Goal: Information Seeking & Learning: Learn about a topic

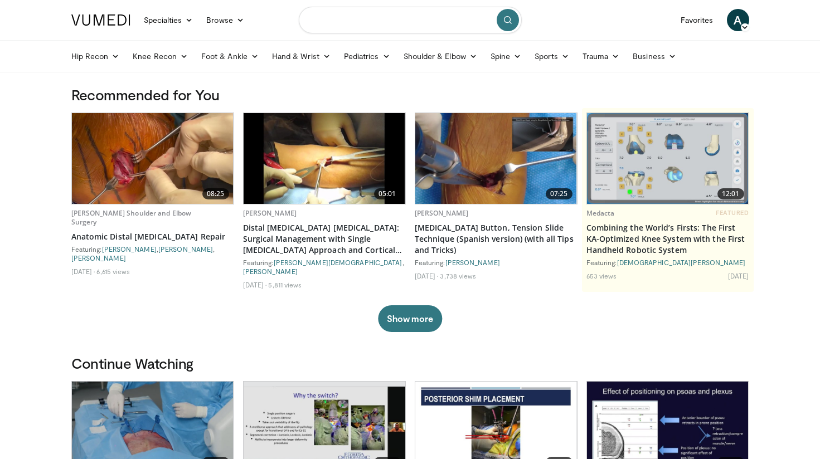
click at [435, 28] on input "Search topics, interventions" at bounding box center [410, 20] width 223 height 27
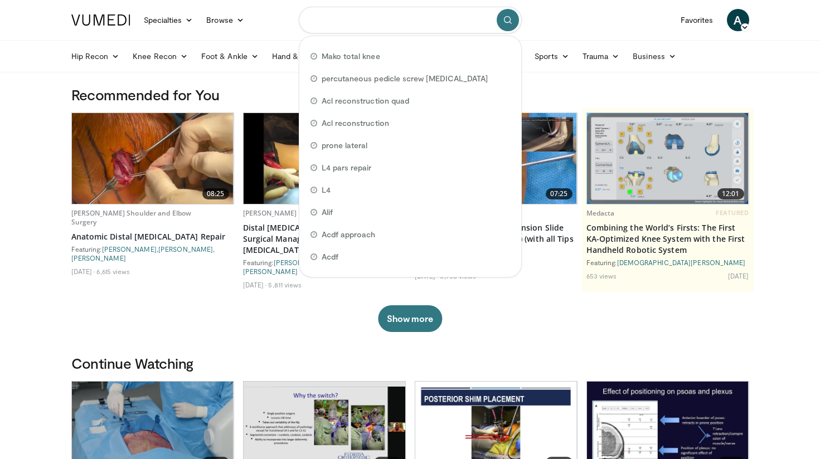
type input "*"
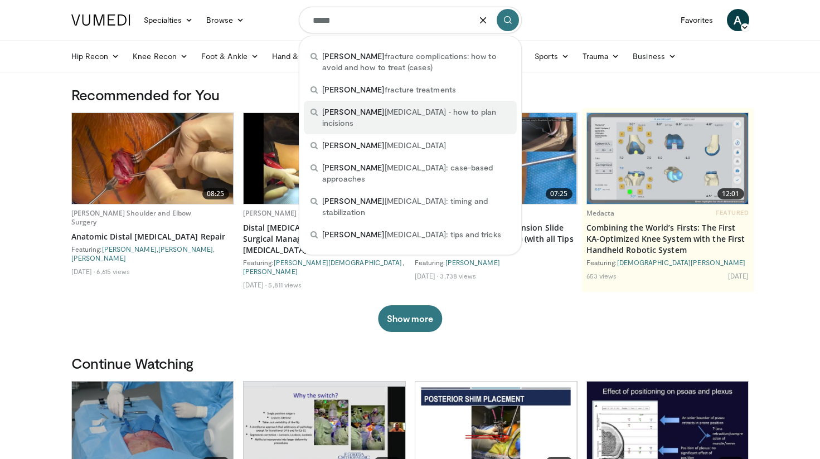
click at [451, 113] on span "pilon fractures ‐ how to plan incisions" at bounding box center [416, 117] width 188 height 22
type input "**********"
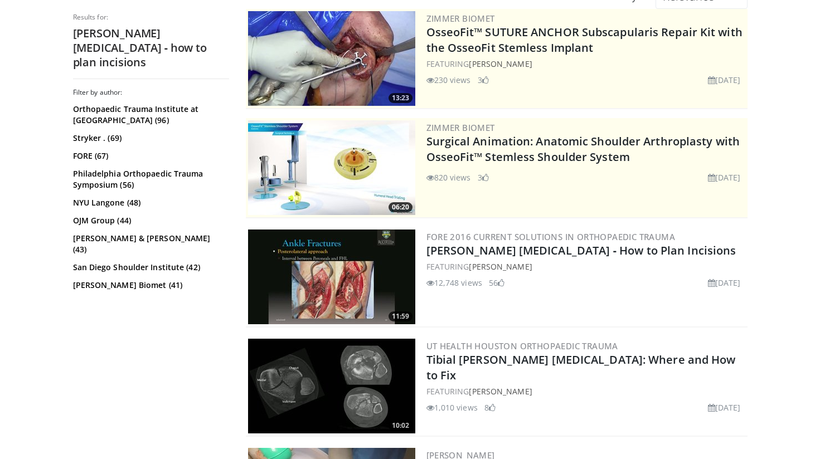
scroll to position [120, 0]
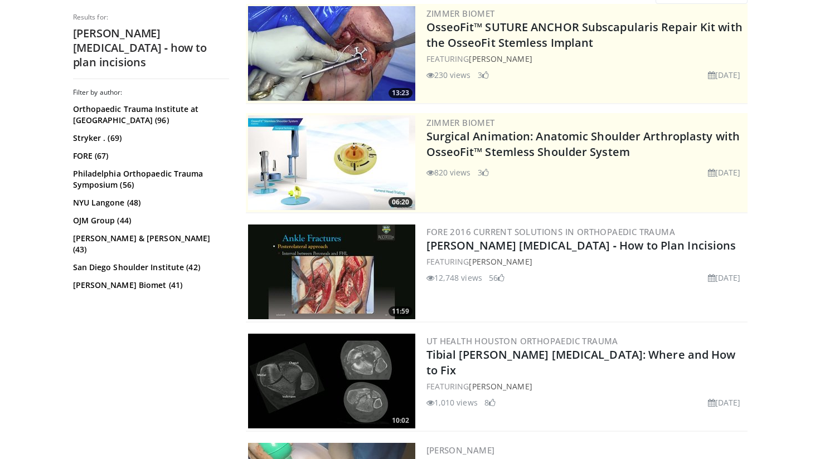
click at [367, 288] on img at bounding box center [331, 272] width 167 height 95
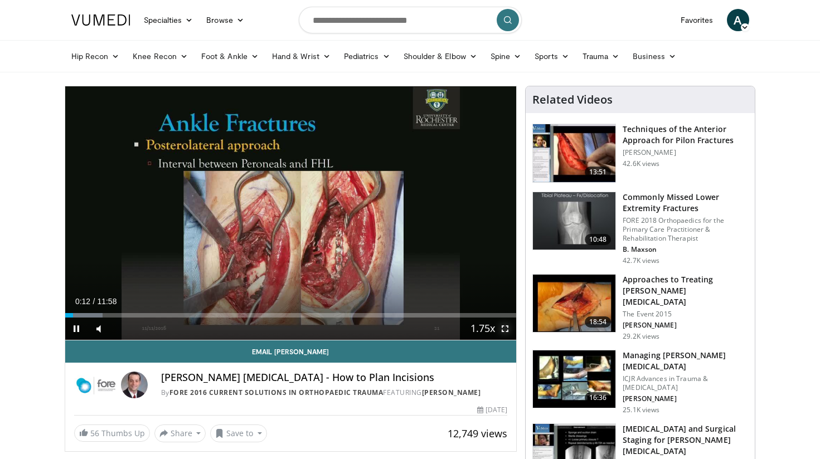
click at [501, 328] on span "Video Player" at bounding box center [505, 329] width 22 height 22
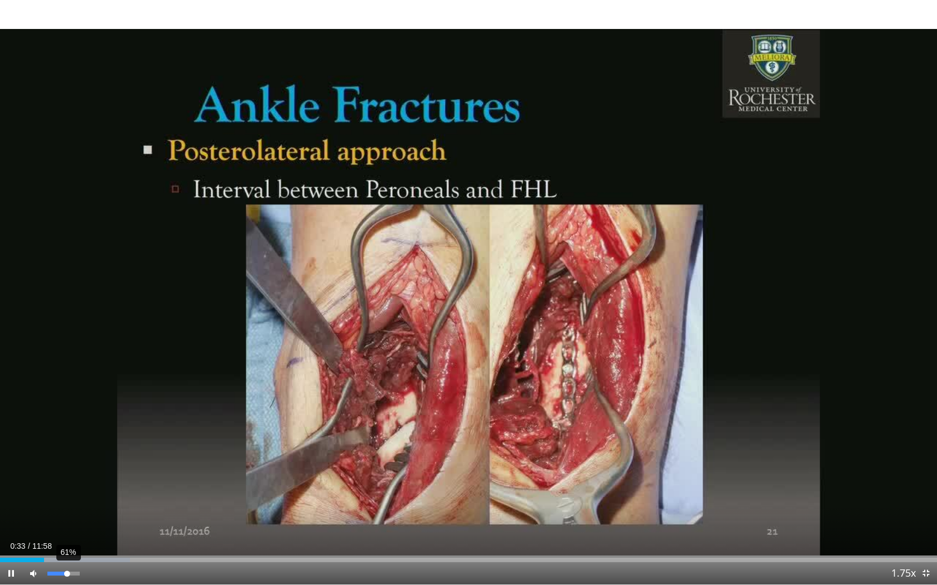
click at [66, 459] on div "61%" at bounding box center [63, 574] width 32 height 4
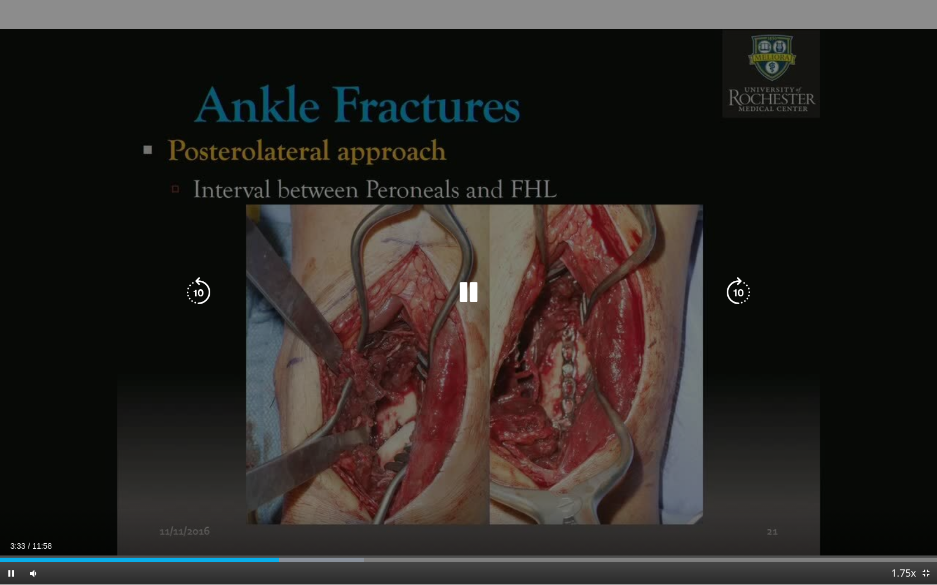
click at [456, 288] on icon "Video Player" at bounding box center [468, 292] width 31 height 31
click at [468, 279] on icon "Video Player" at bounding box center [468, 292] width 31 height 31
click at [471, 297] on icon "Video Player" at bounding box center [468, 292] width 31 height 31
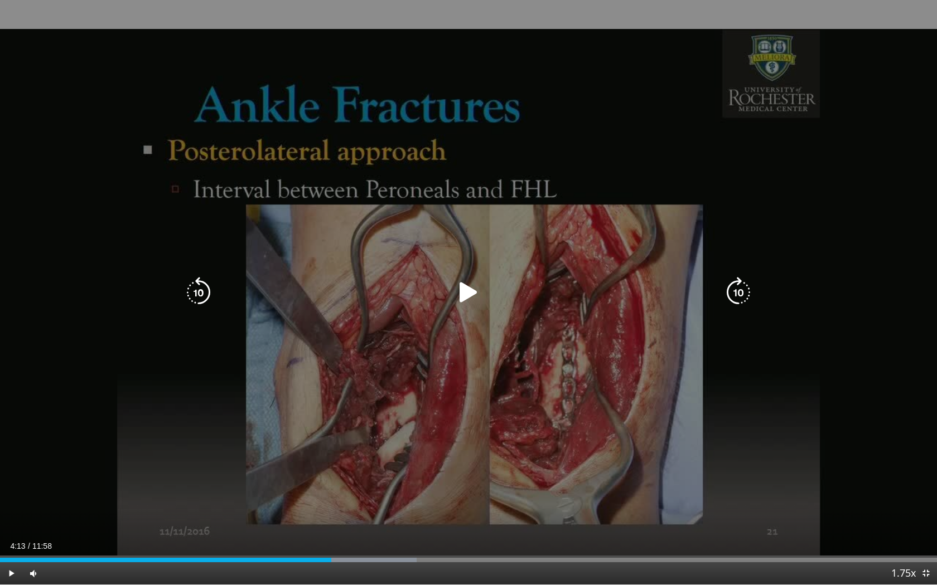
click at [472, 296] on icon "Video Player" at bounding box center [468, 292] width 31 height 31
click at [470, 296] on icon "Video Player" at bounding box center [468, 292] width 31 height 31
click at [472, 290] on icon "Video Player" at bounding box center [468, 292] width 31 height 31
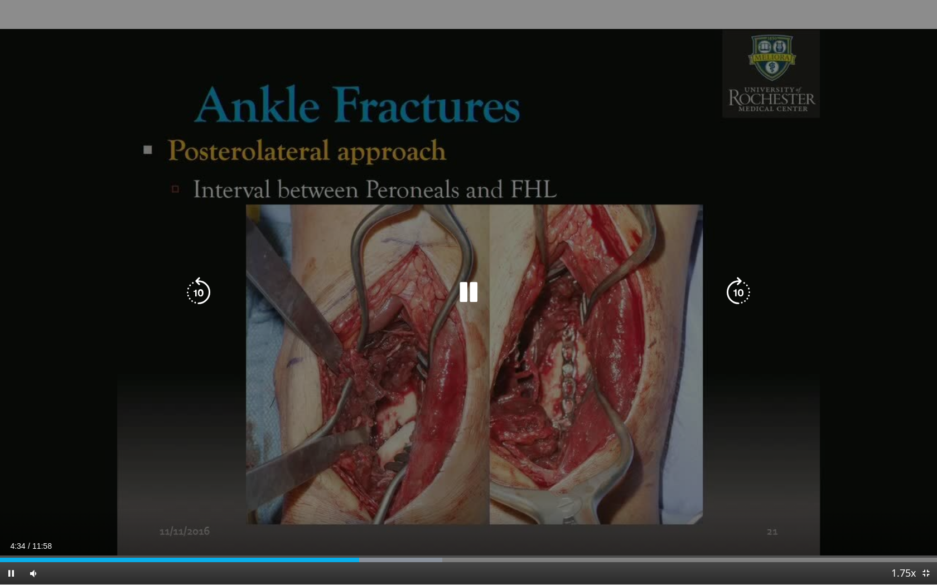
click at [198, 300] on icon "Video Player" at bounding box center [198, 292] width 31 height 31
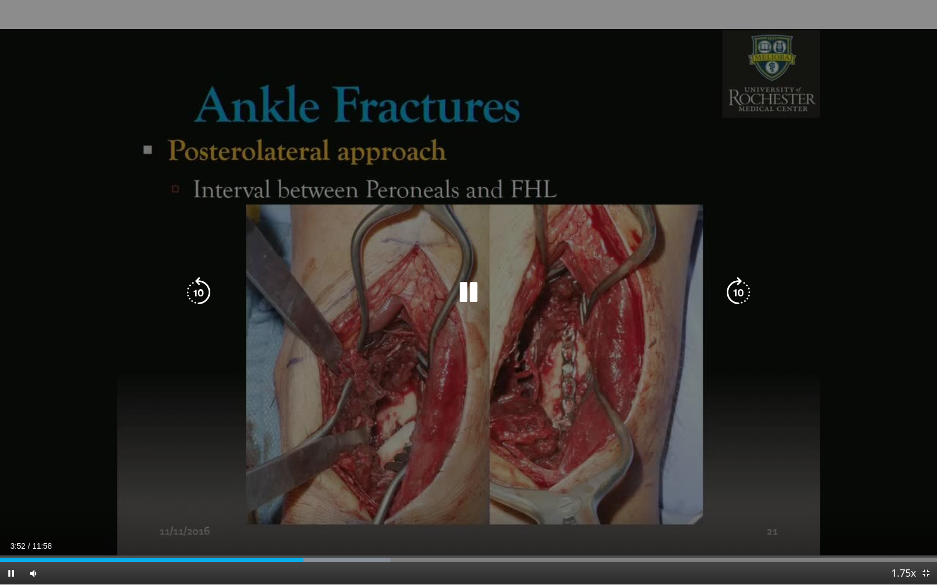
click at [471, 298] on icon "Video Player" at bounding box center [468, 292] width 31 height 31
click at [466, 298] on icon "Video Player" at bounding box center [468, 292] width 31 height 31
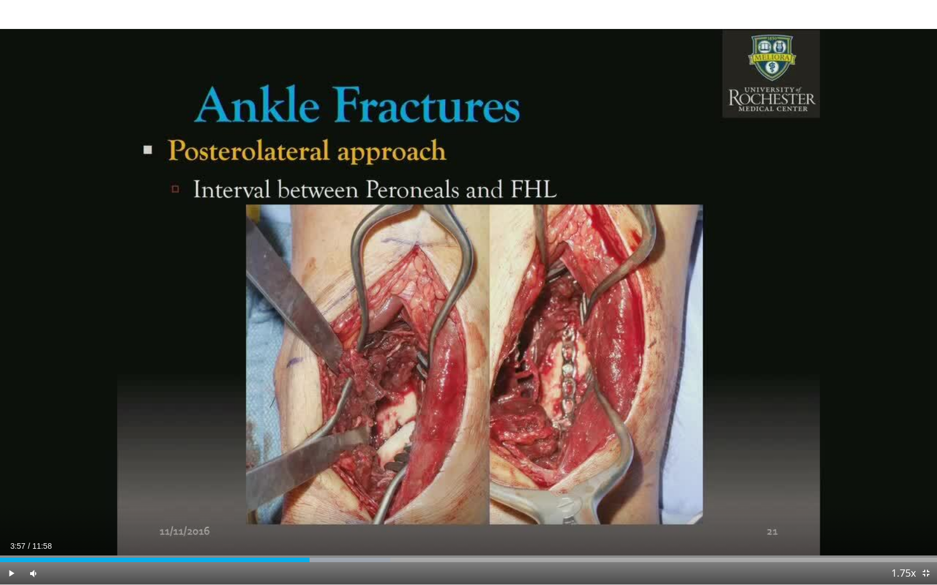
click at [466, 298] on div "50 seconds Tap to unmute" at bounding box center [468, 292] width 937 height 585
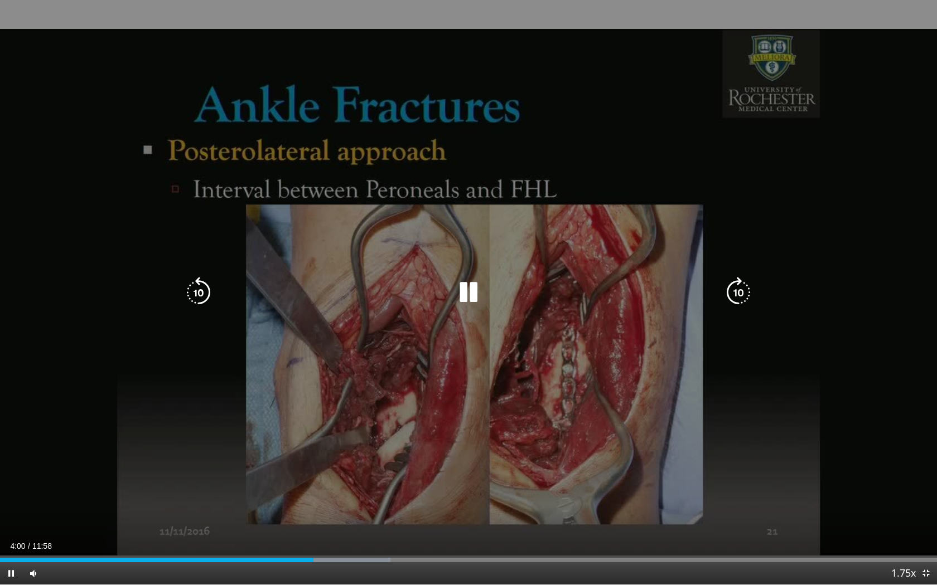
click at [467, 301] on icon "Video Player" at bounding box center [468, 292] width 31 height 31
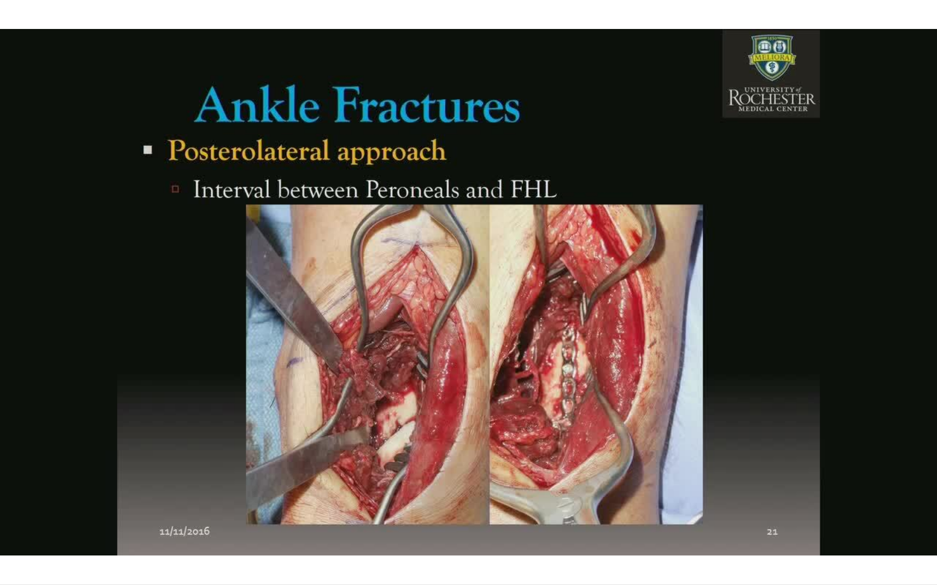
click at [467, 301] on div "50 seconds Tap to unmute" at bounding box center [468, 292] width 937 height 585
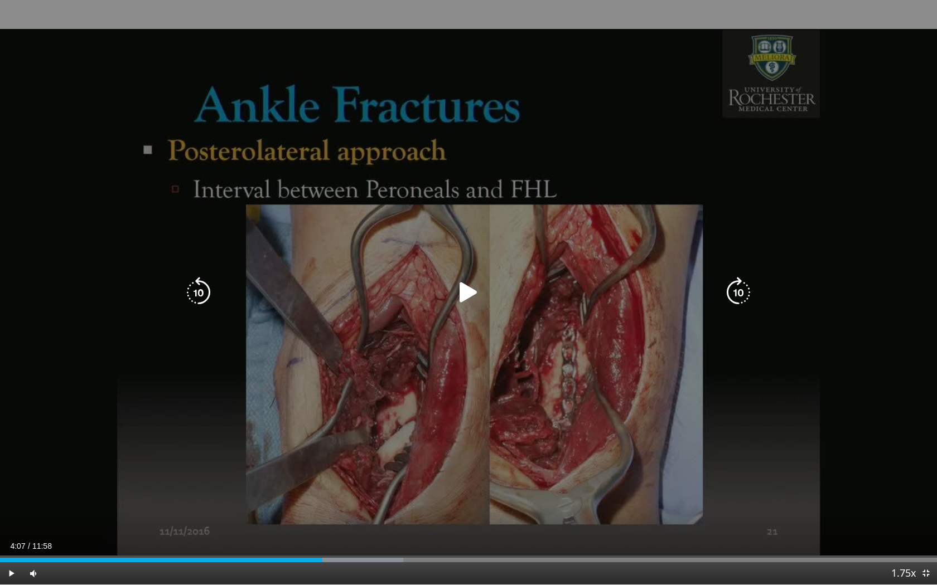
click at [464, 304] on icon "Video Player" at bounding box center [468, 292] width 31 height 31
click at [466, 293] on icon "Video Player" at bounding box center [468, 292] width 31 height 31
click at [464, 292] on icon "Video Player" at bounding box center [468, 292] width 31 height 31
click at [464, 296] on icon "Video Player" at bounding box center [468, 292] width 31 height 31
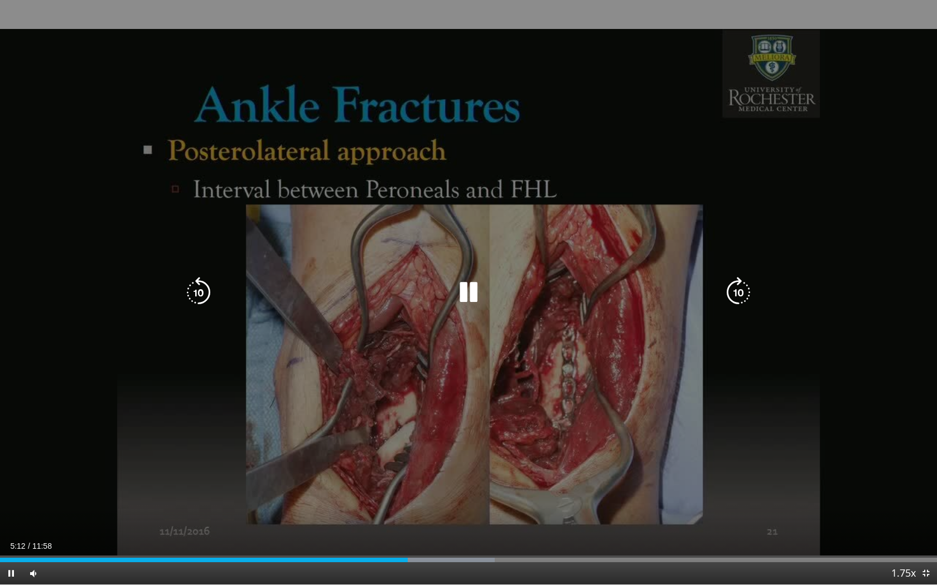
click at [471, 297] on icon "Video Player" at bounding box center [468, 292] width 31 height 31
click at [466, 291] on icon "Video Player" at bounding box center [468, 292] width 31 height 31
click at [469, 289] on icon "Video Player" at bounding box center [468, 292] width 31 height 31
click at [229, 289] on div "Video Player" at bounding box center [468, 293] width 562 height 22
click at [197, 294] on icon "Video Player" at bounding box center [198, 292] width 31 height 31
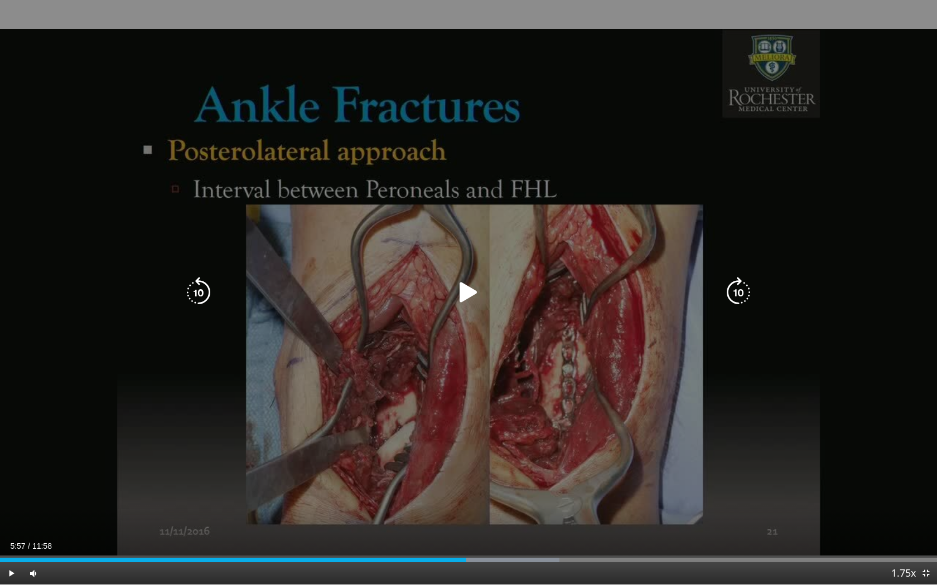
click at [468, 289] on icon "Video Player" at bounding box center [468, 292] width 31 height 31
click at [468, 298] on icon "Video Player" at bounding box center [468, 292] width 31 height 31
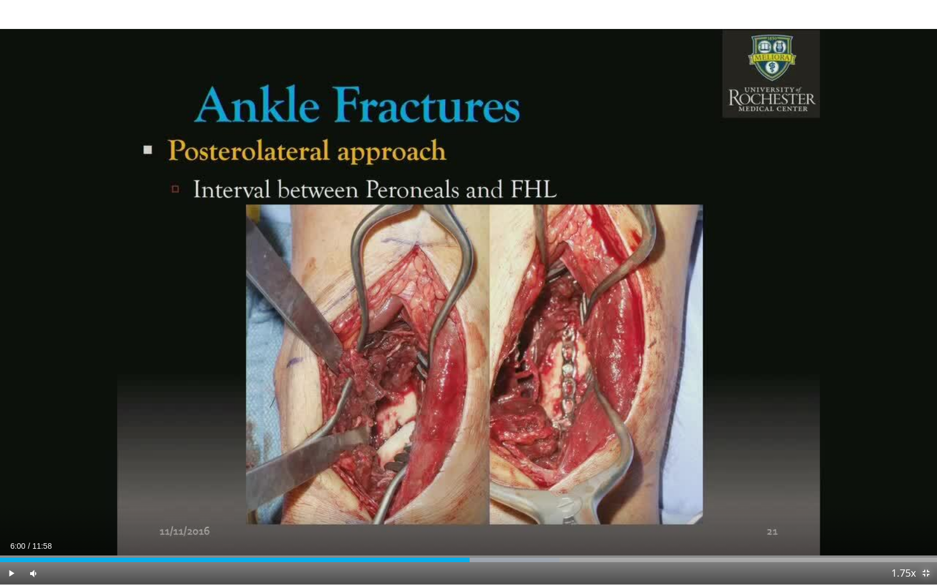
click at [820, 459] on span "Video Player" at bounding box center [925, 574] width 22 height 22
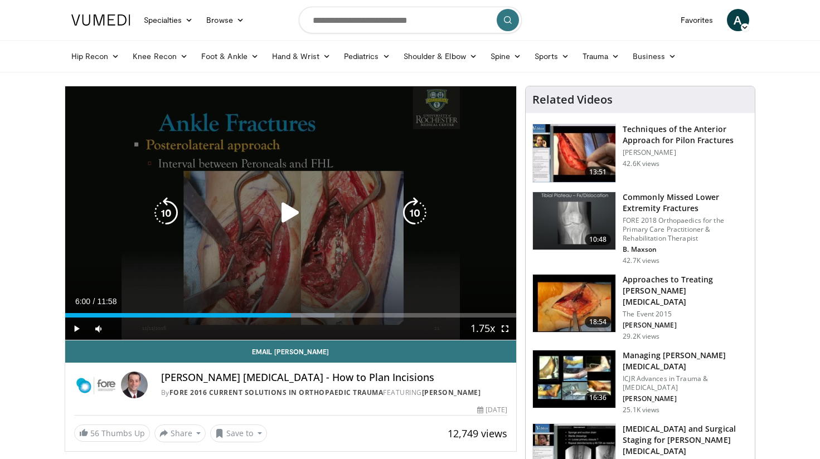
click at [290, 211] on icon "Video Player" at bounding box center [290, 212] width 31 height 31
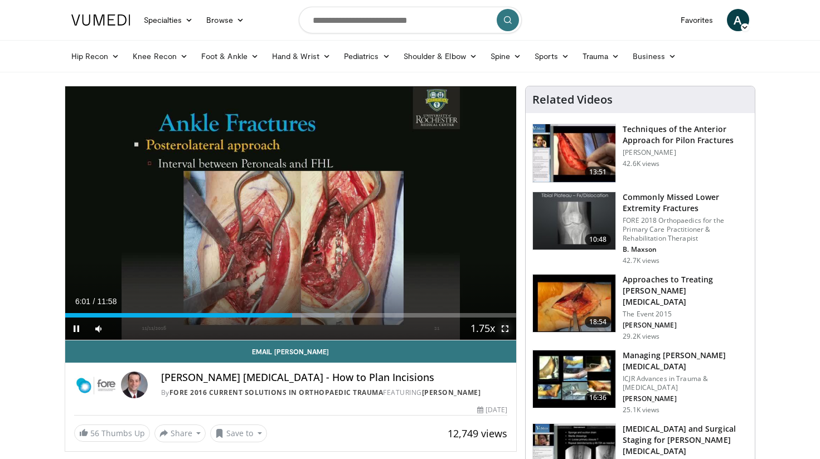
click at [505, 331] on span "Video Player" at bounding box center [505, 329] width 22 height 22
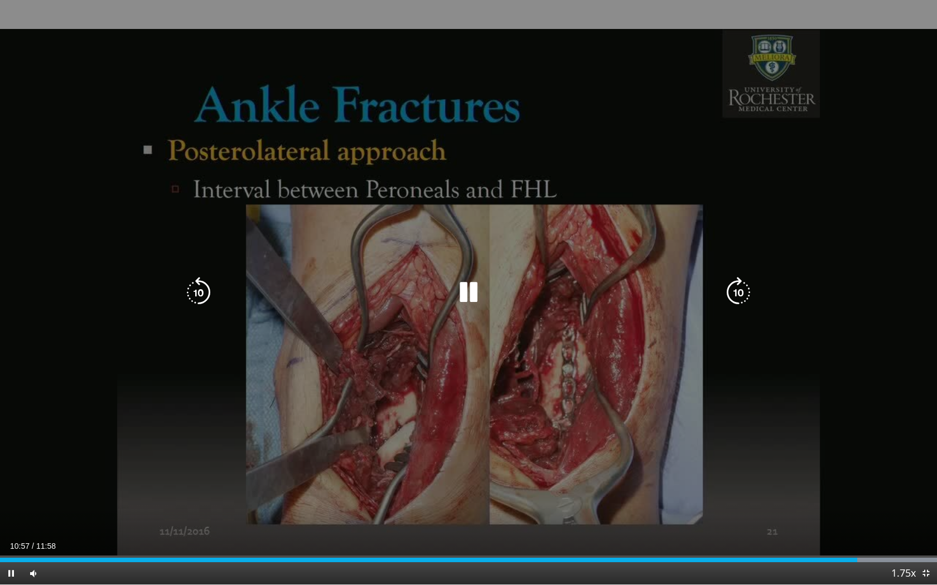
click at [206, 293] on icon "Video Player" at bounding box center [198, 292] width 31 height 31
click at [189, 292] on icon "Video Player" at bounding box center [198, 292] width 31 height 31
click at [192, 296] on icon "Video Player" at bounding box center [198, 292] width 31 height 31
click at [199, 295] on icon "Video Player" at bounding box center [198, 292] width 31 height 31
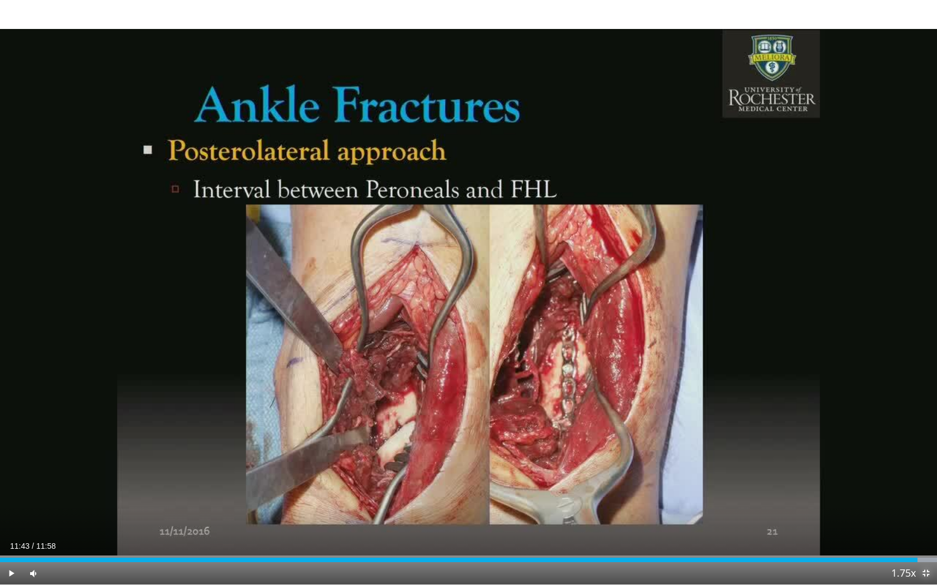
click at [820, 459] on span "Video Player" at bounding box center [925, 574] width 22 height 22
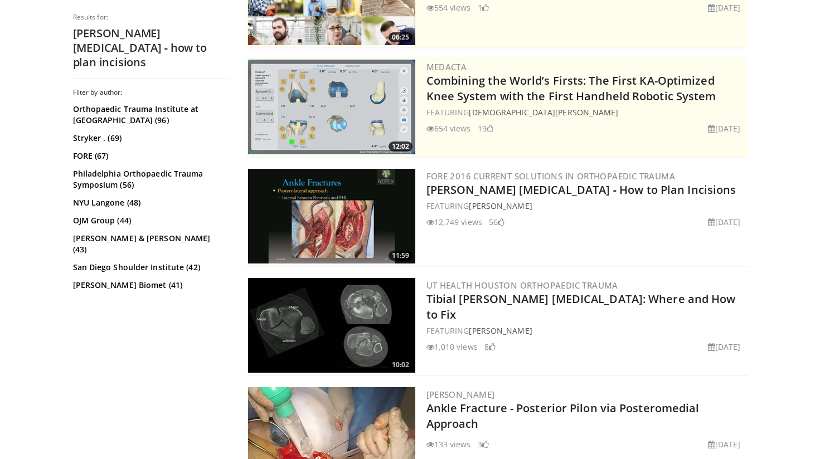
scroll to position [181, 0]
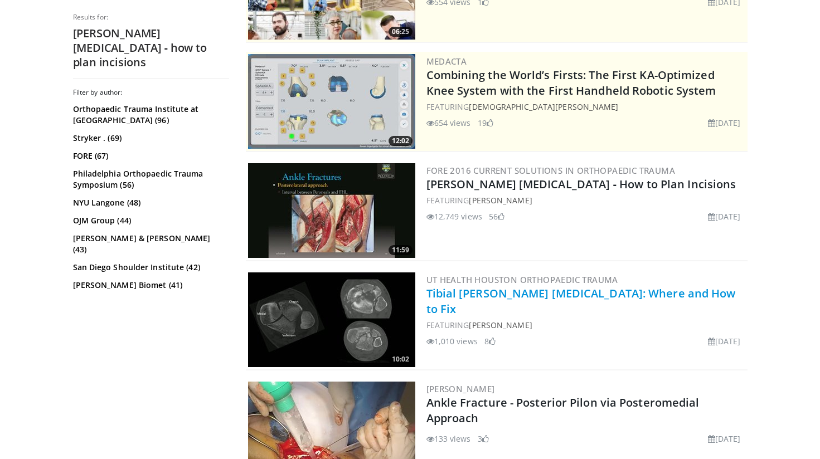
click at [501, 297] on link "Tibial [PERSON_NAME] [MEDICAL_DATA]: Where and How to Fix" at bounding box center [581, 301] width 309 height 31
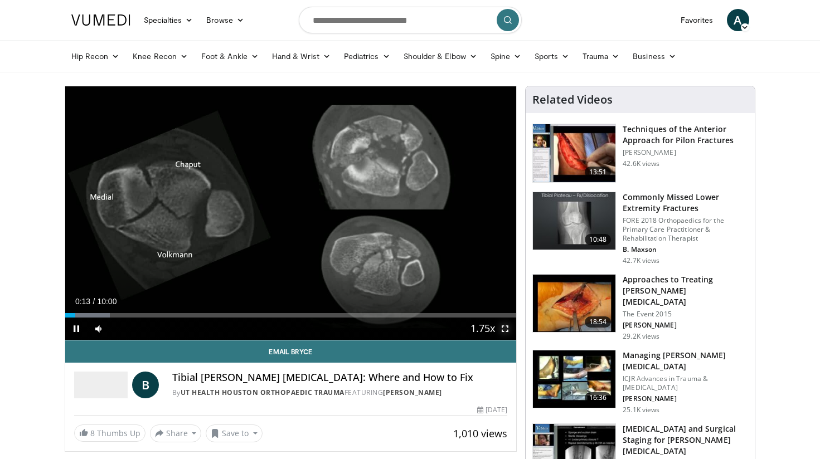
click at [504, 333] on span "Video Player" at bounding box center [505, 329] width 22 height 22
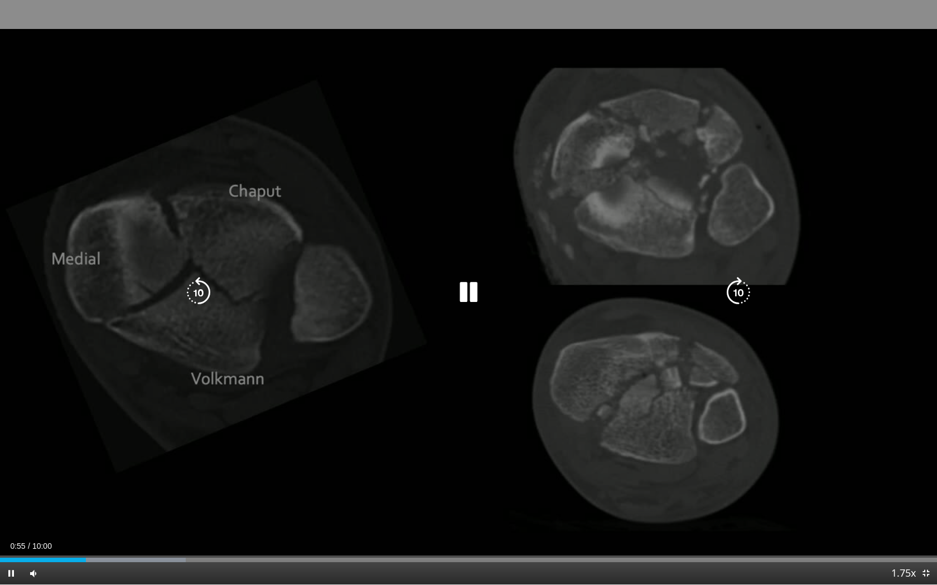
click at [204, 285] on icon "Video Player" at bounding box center [198, 292] width 31 height 31
click at [467, 292] on icon "Video Player" at bounding box center [468, 292] width 31 height 31
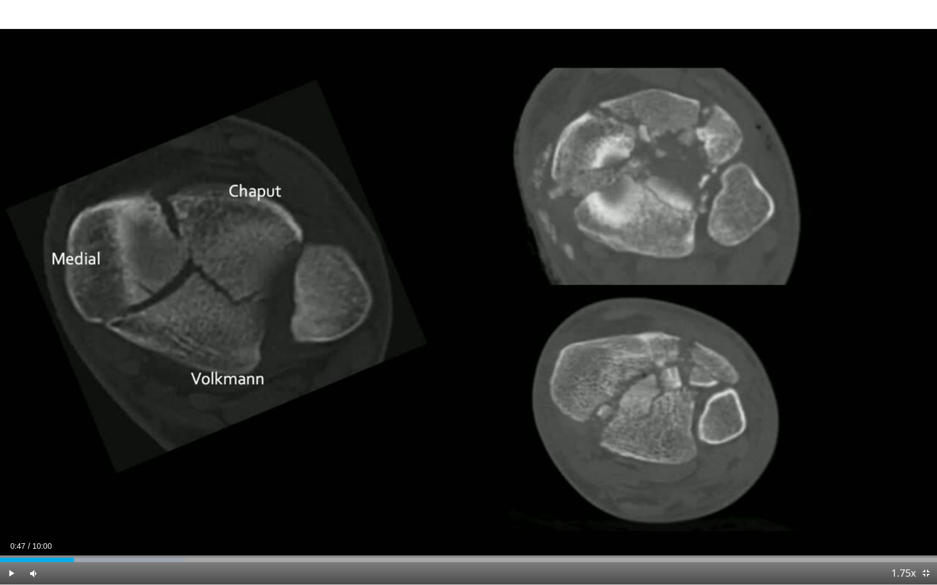
click at [467, 290] on div "10 seconds Tap to unmute" at bounding box center [468, 292] width 937 height 585
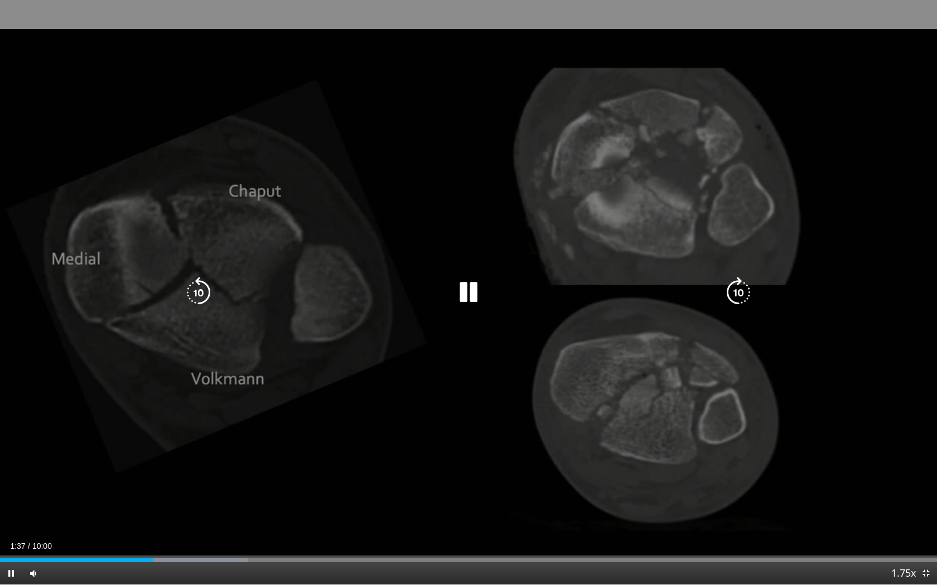
click at [648, 96] on div "10 seconds Tap to unmute" at bounding box center [468, 292] width 937 height 585
click at [196, 294] on icon "Video Player" at bounding box center [198, 292] width 31 height 31
click at [468, 292] on icon "Video Player" at bounding box center [468, 292] width 31 height 31
click at [608, 163] on div "10 seconds Tap to unmute" at bounding box center [468, 292] width 937 height 585
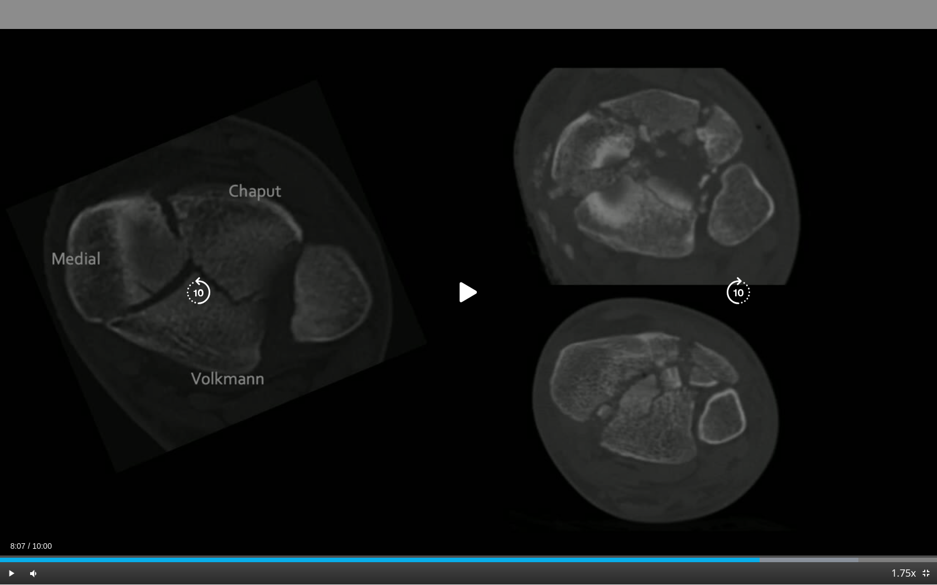
click at [608, 163] on div "10 seconds Tap to unmute" at bounding box center [468, 292] width 937 height 585
click at [196, 289] on icon "Video Player" at bounding box center [198, 292] width 31 height 31
click at [203, 294] on icon "Video Player" at bounding box center [198, 292] width 31 height 31
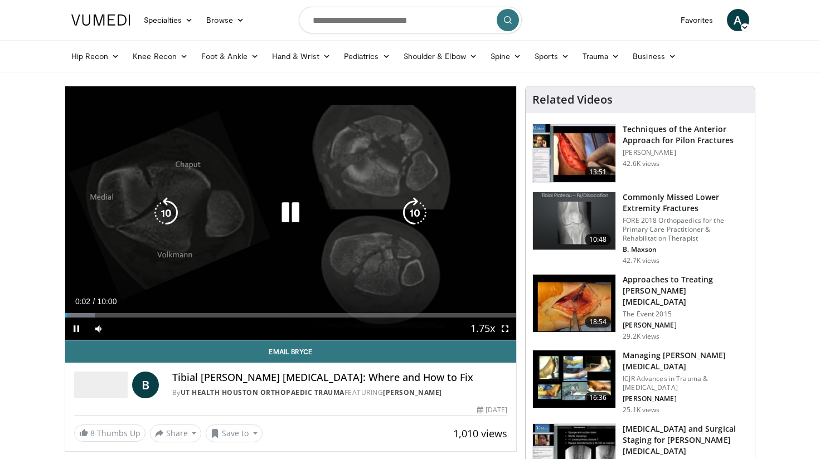
click at [383, 253] on div "10 seconds Tap to unmute" at bounding box center [291, 213] width 452 height 254
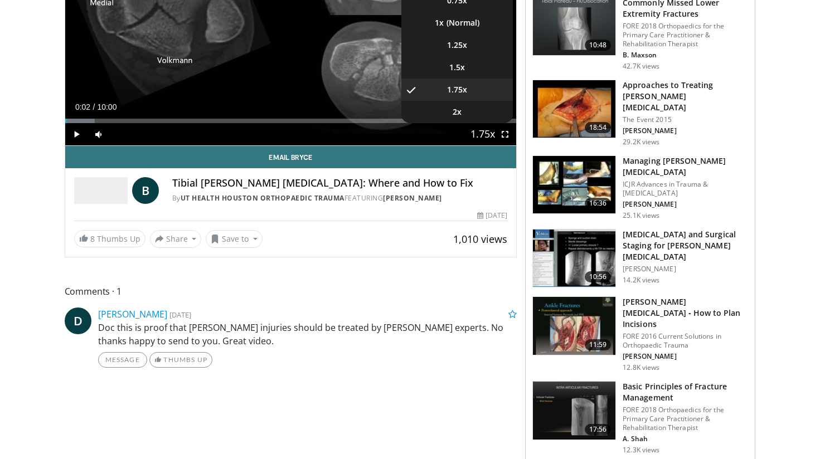
scroll to position [196, 0]
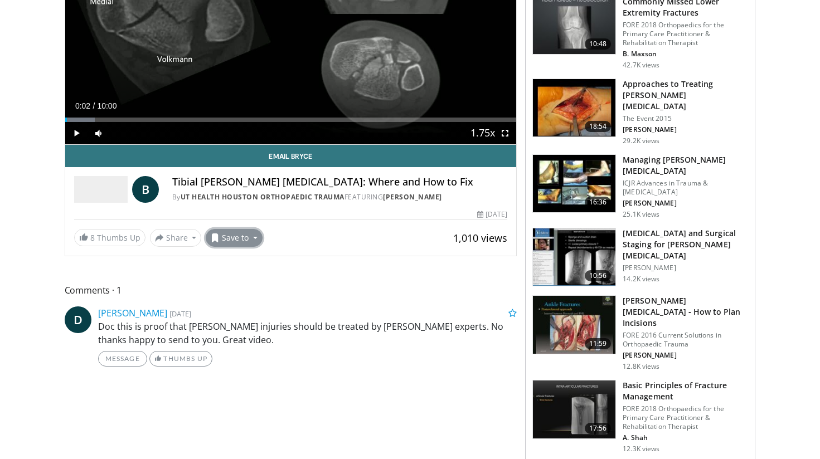
click at [239, 240] on button "Save to" at bounding box center [234, 238] width 57 height 18
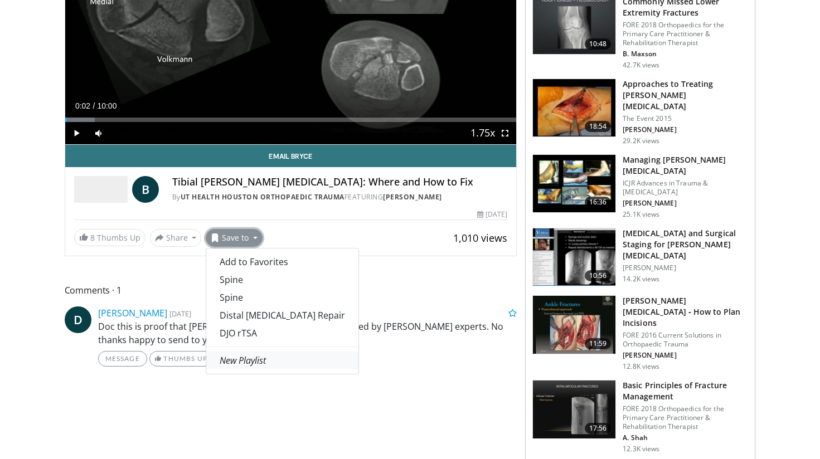
click at [240, 360] on em "New Playlist" at bounding box center [243, 361] width 46 height 12
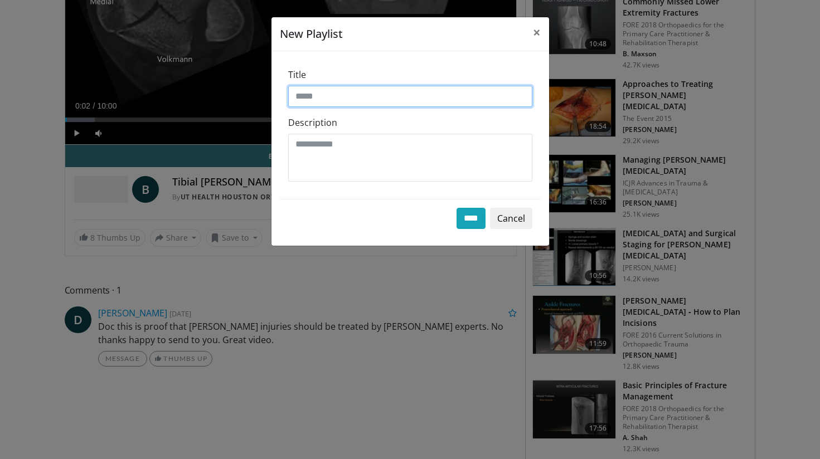
click at [303, 96] on input "Title" at bounding box center [410, 96] width 244 height 21
type input "******"
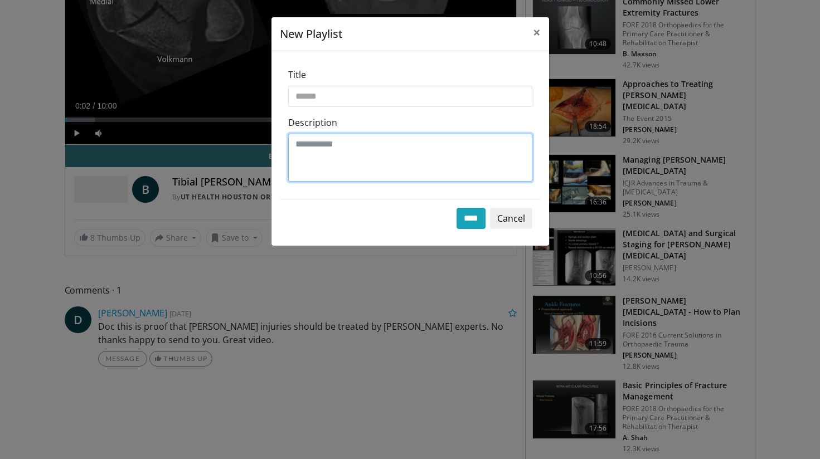
click at [375, 159] on textarea "Description" at bounding box center [410, 158] width 244 height 48
type textarea "*"
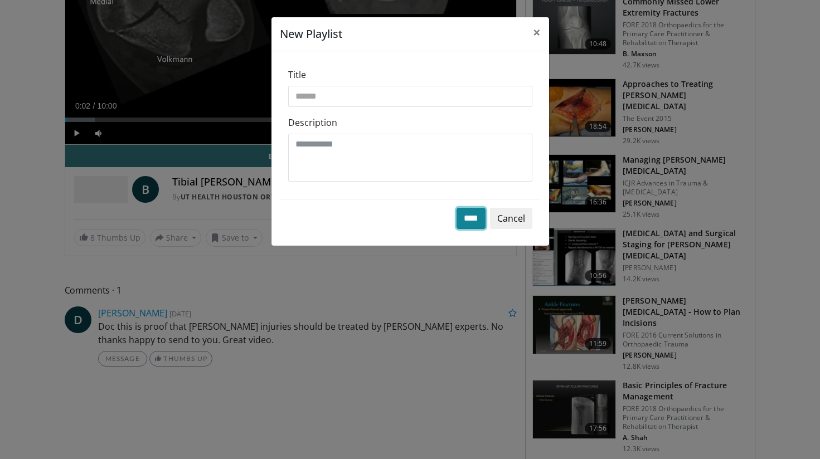
click at [460, 215] on input "****" at bounding box center [471, 218] width 29 height 21
click at [473, 219] on input "****" at bounding box center [471, 218] width 29 height 21
click at [505, 224] on button "Cancel" at bounding box center [511, 218] width 42 height 21
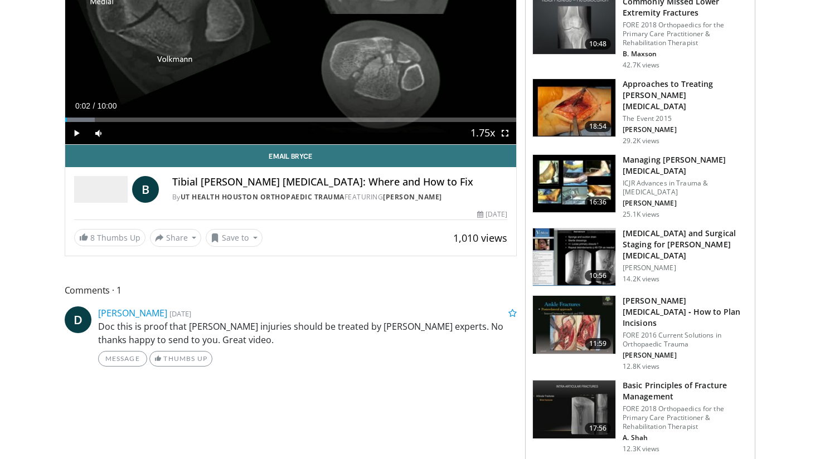
click at [556, 103] on img at bounding box center [574, 108] width 83 height 58
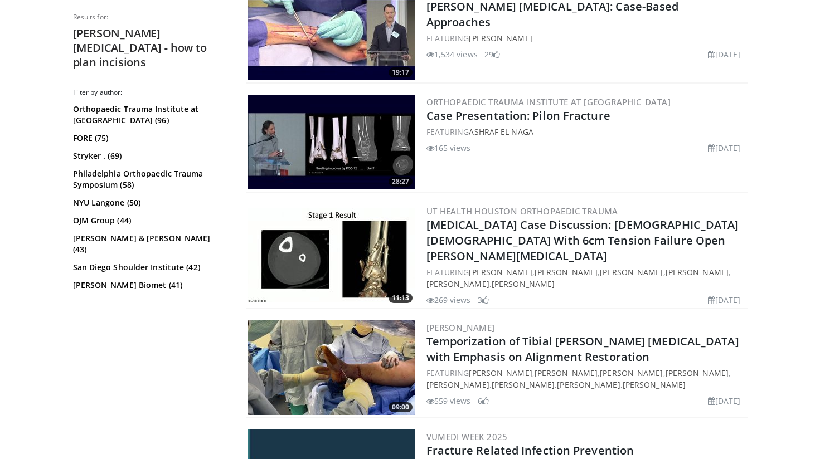
scroll to position [910, 0]
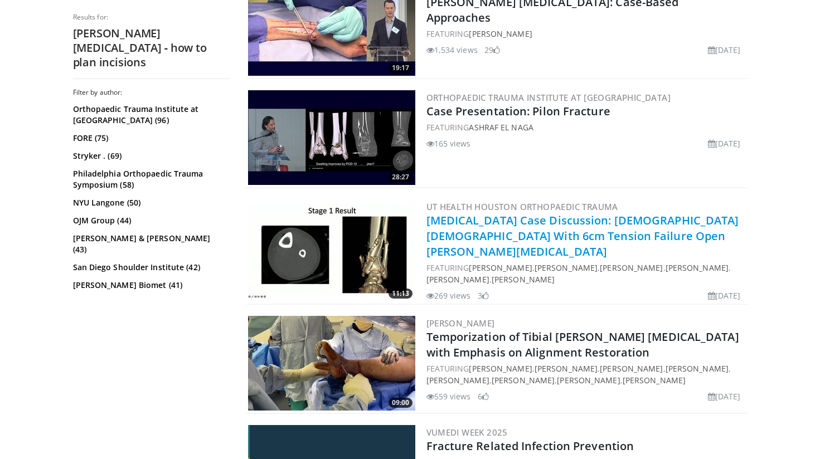
click at [491, 231] on link "Polytrauma Case Discussion: 28 y/o Male With 6cm Tension Failure Open Pilon Fra…" at bounding box center [583, 236] width 313 height 46
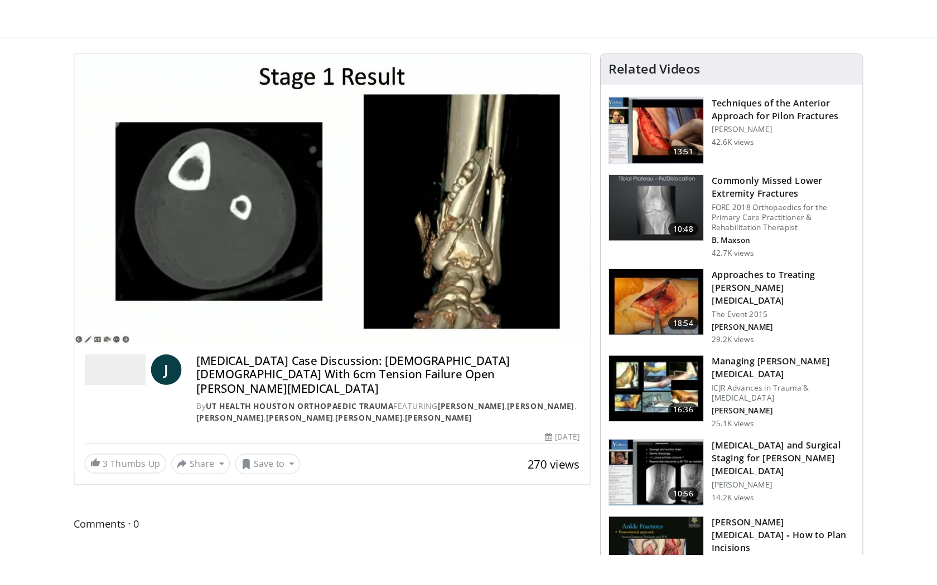
scroll to position [74, 0]
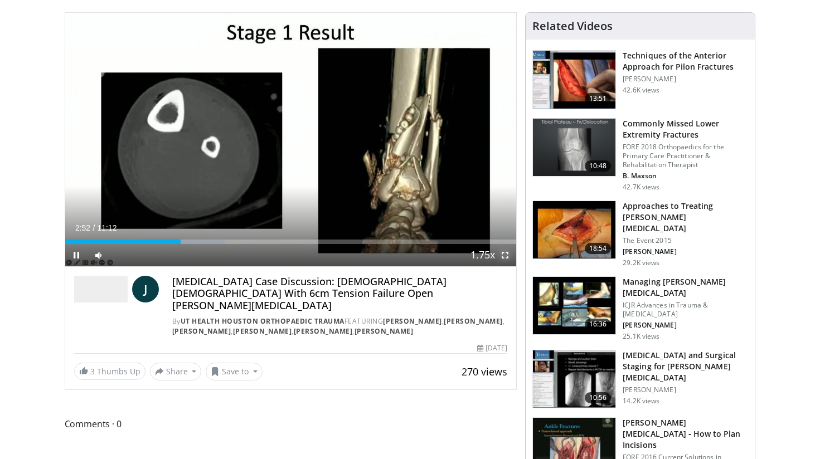
click at [506, 254] on span "Video Player" at bounding box center [505, 255] width 22 height 22
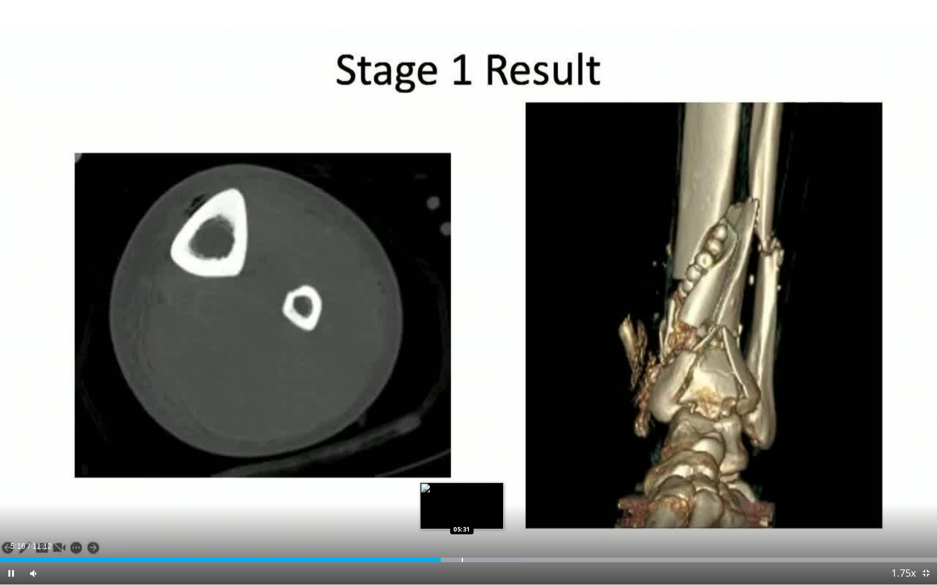
click at [462, 459] on div "Progress Bar" at bounding box center [462, 560] width 1 height 4
click at [485, 459] on div "Loaded : 57.56% 05:48 05:48" at bounding box center [468, 557] width 937 height 11
click at [510, 459] on div "Progress Bar" at bounding box center [510, 560] width 1 height 4
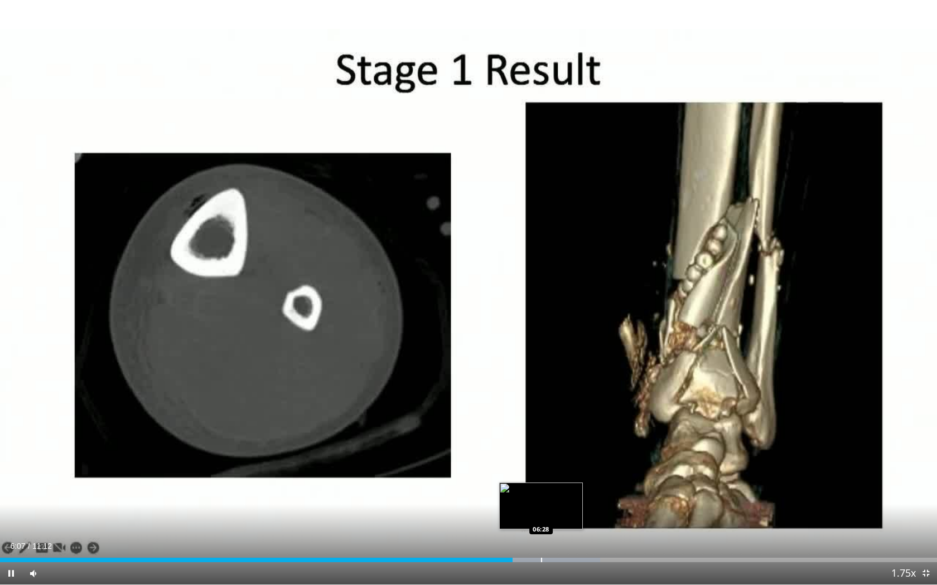
click at [541, 459] on div "Loaded : 64.05% 06:07 06:28" at bounding box center [468, 557] width 937 height 11
click at [582, 459] on div "Progress Bar" at bounding box center [582, 560] width 1 height 4
click at [629, 459] on div "Progress Bar" at bounding box center [628, 560] width 1 height 4
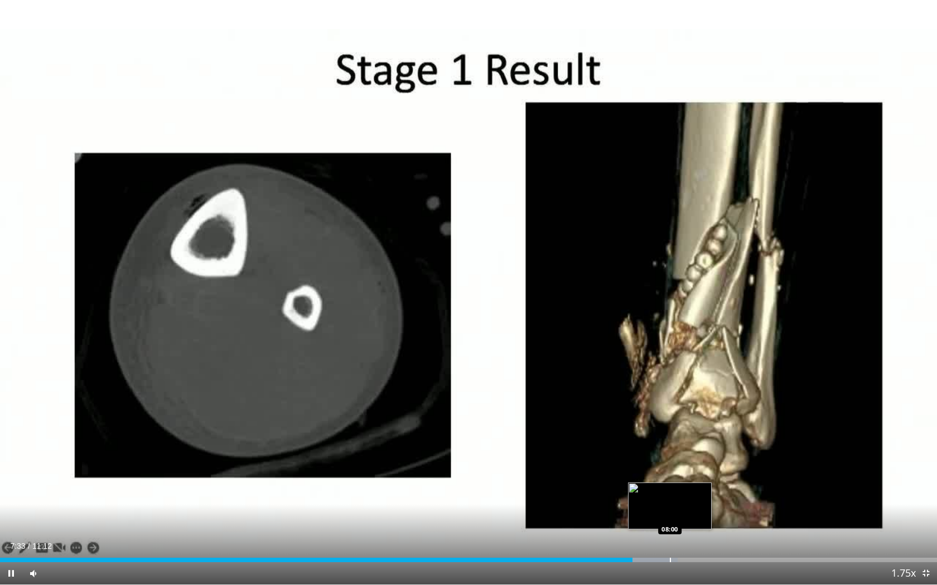
click at [670, 459] on div "Loaded : 72.32% 07:33 08:00" at bounding box center [468, 557] width 937 height 11
click at [702, 459] on div "Loaded : 81.18% 08:24 08:24" at bounding box center [468, 557] width 937 height 11
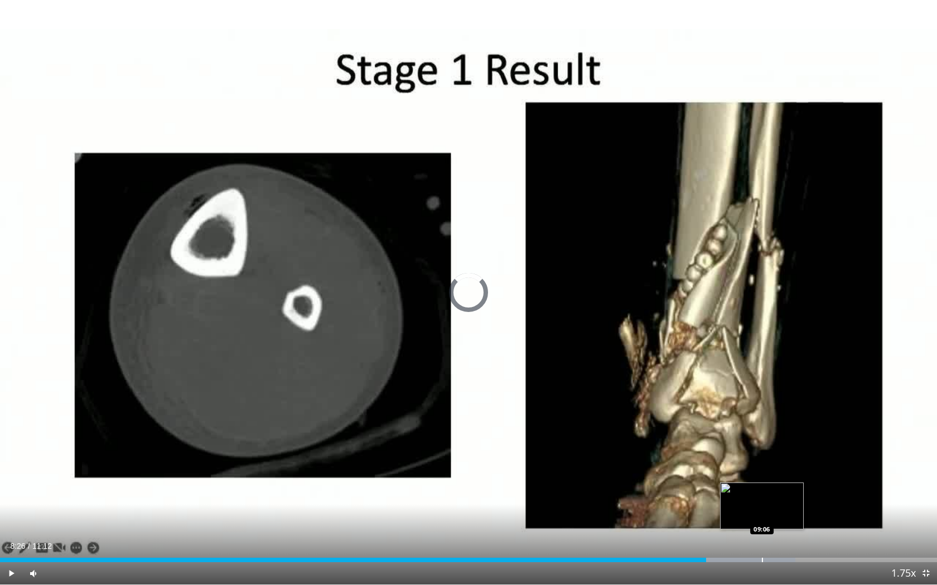
click at [762, 459] on div "Progress Bar" at bounding box center [762, 560] width 1 height 4
click at [794, 459] on div "Loaded : 90.04% 09:30 09:30" at bounding box center [468, 557] width 937 height 11
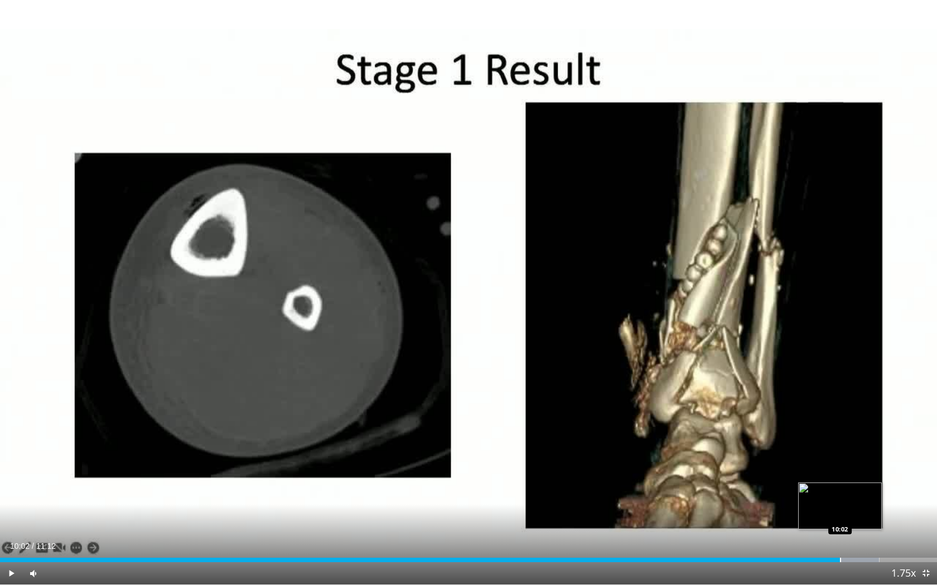
click at [820, 459] on div "Progress Bar" at bounding box center [840, 560] width 1 height 4
click at [820, 459] on div "Loaded : 97.42% 10:03 10:22" at bounding box center [468, 557] width 937 height 11
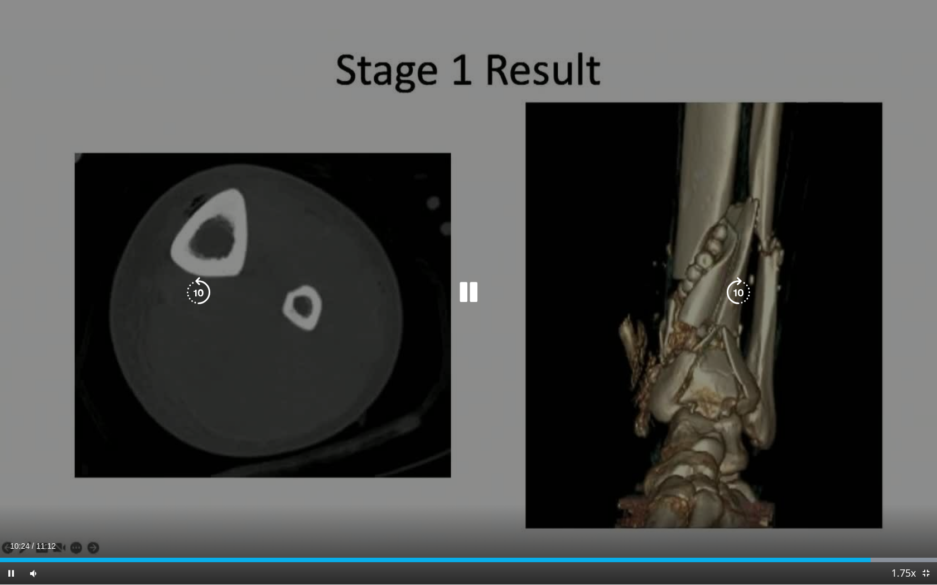
click at [442, 252] on div "10 seconds Tap to unmute" at bounding box center [468, 292] width 937 height 585
